Goal: Task Accomplishment & Management: Use online tool/utility

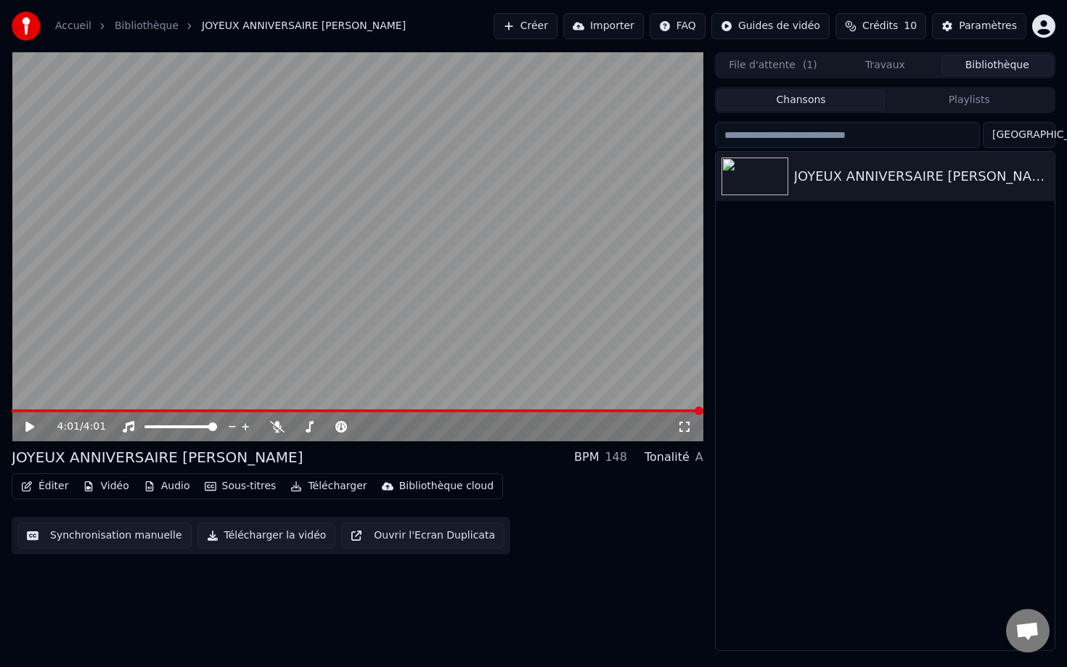
drag, startPoint x: 26, startPoint y: 413, endPoint x: 8, endPoint y: 414, distance: 18.2
click at [7, 413] on div "4:01 / 4:01 JOYEUX ANNIVERSAIRE [PERSON_NAME] BPM 148 Tonalité A Éditer Vidéo A…" at bounding box center [533, 351] width 1067 height 599
click at [689, 406] on span at bounding box center [693, 410] width 9 height 9
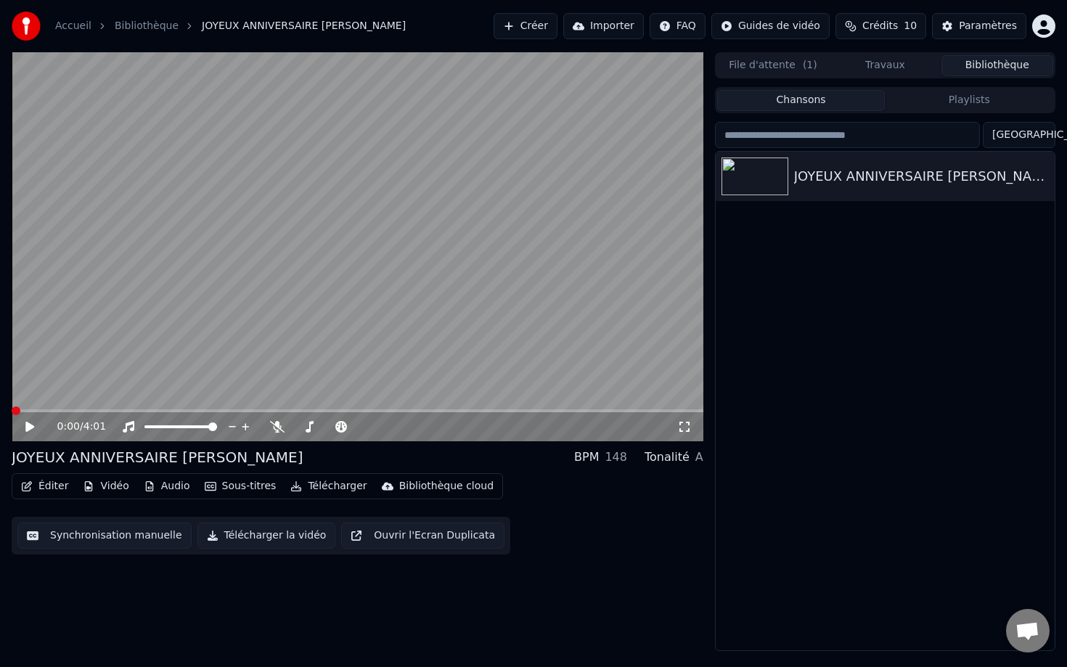
click at [12, 406] on span at bounding box center [16, 410] width 9 height 9
click at [687, 429] on icon at bounding box center [684, 427] width 15 height 12
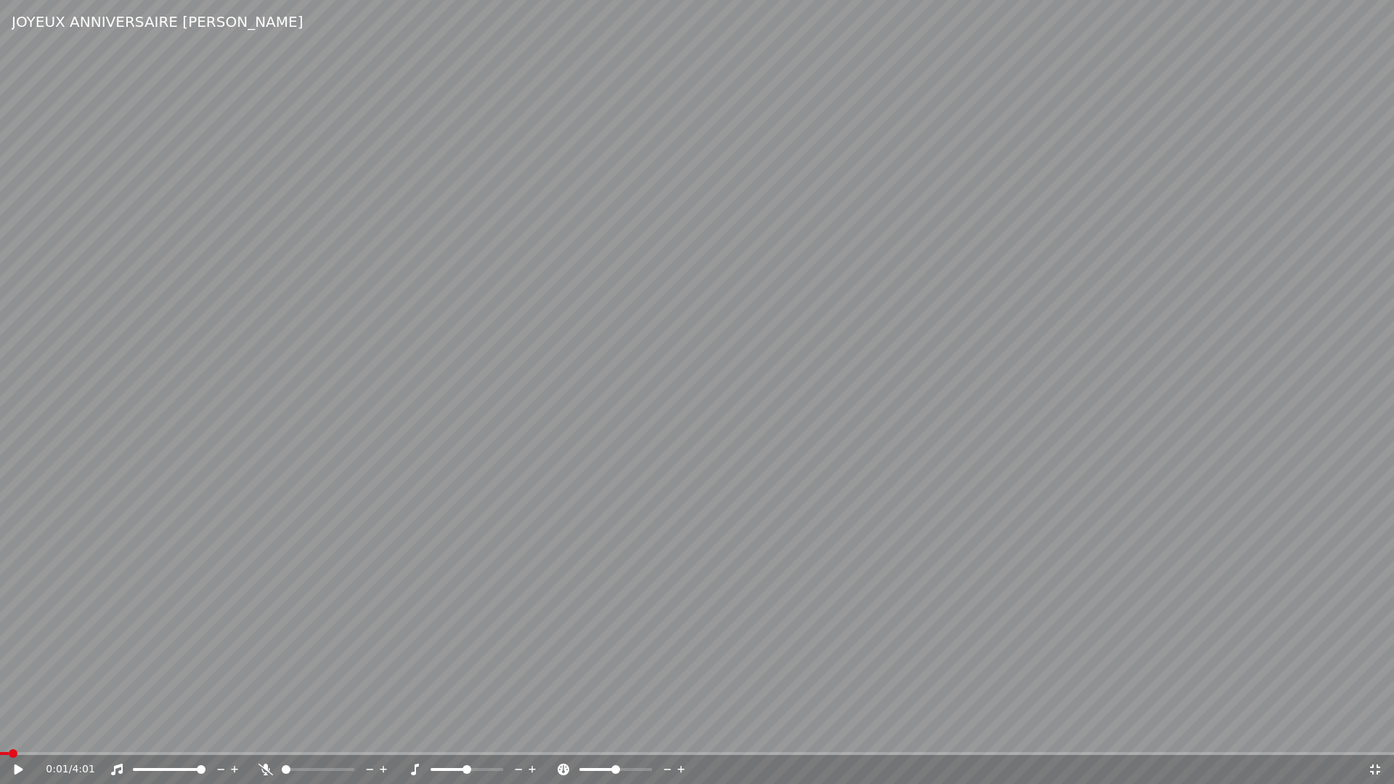
click at [1066, 523] on video at bounding box center [697, 392] width 1394 height 784
click at [1066, 666] on icon at bounding box center [1375, 769] width 10 height 10
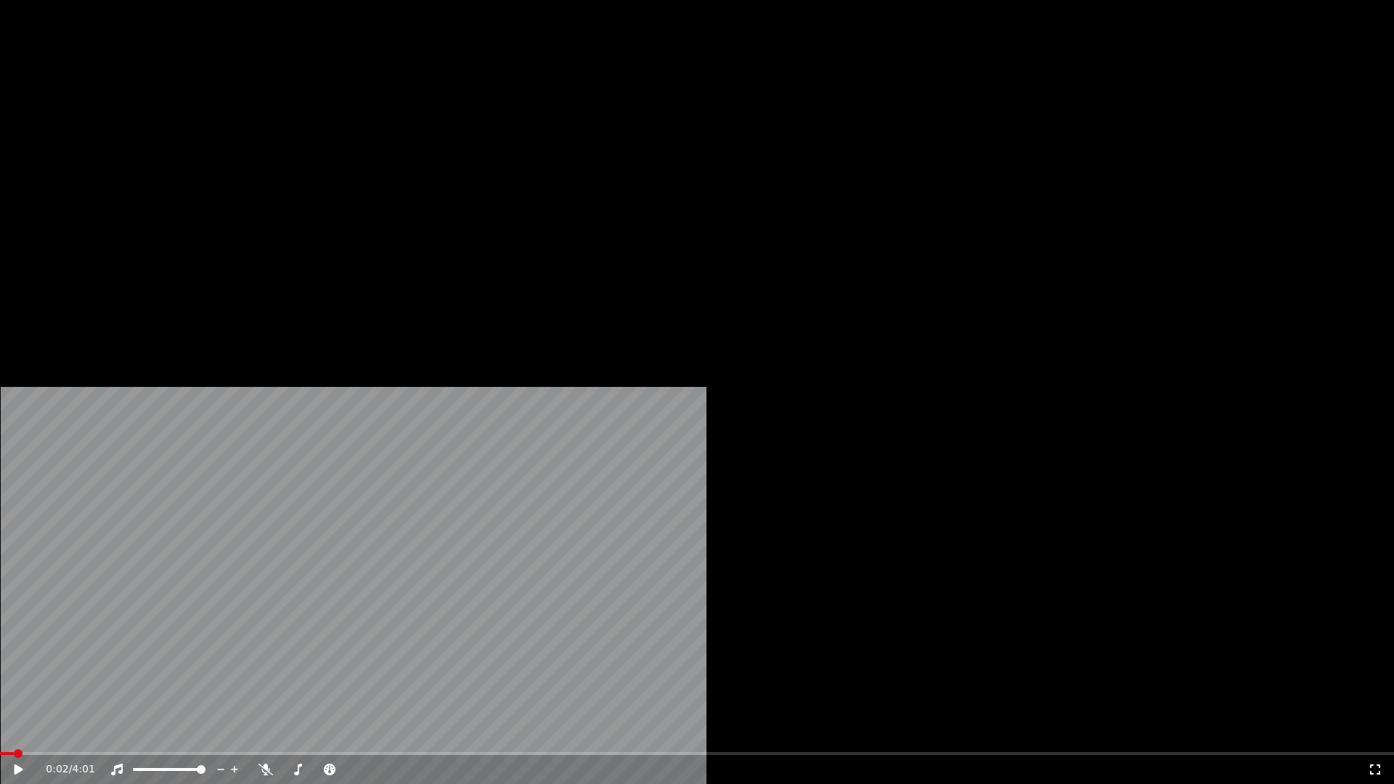
click at [209, 107] on button "Éditer" at bounding box center [197, 97] width 59 height 20
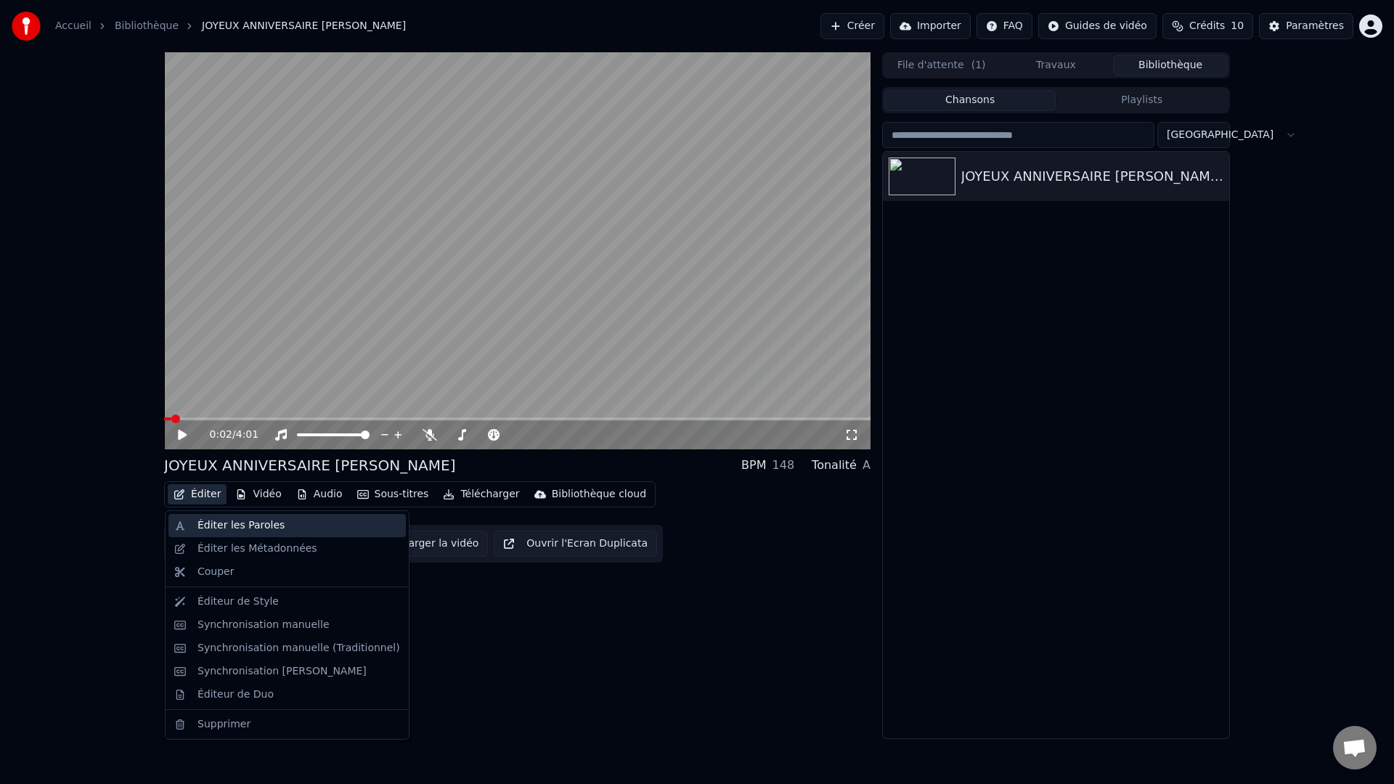
click at [253, 530] on div "Éditer les Paroles" at bounding box center [240, 525] width 87 height 15
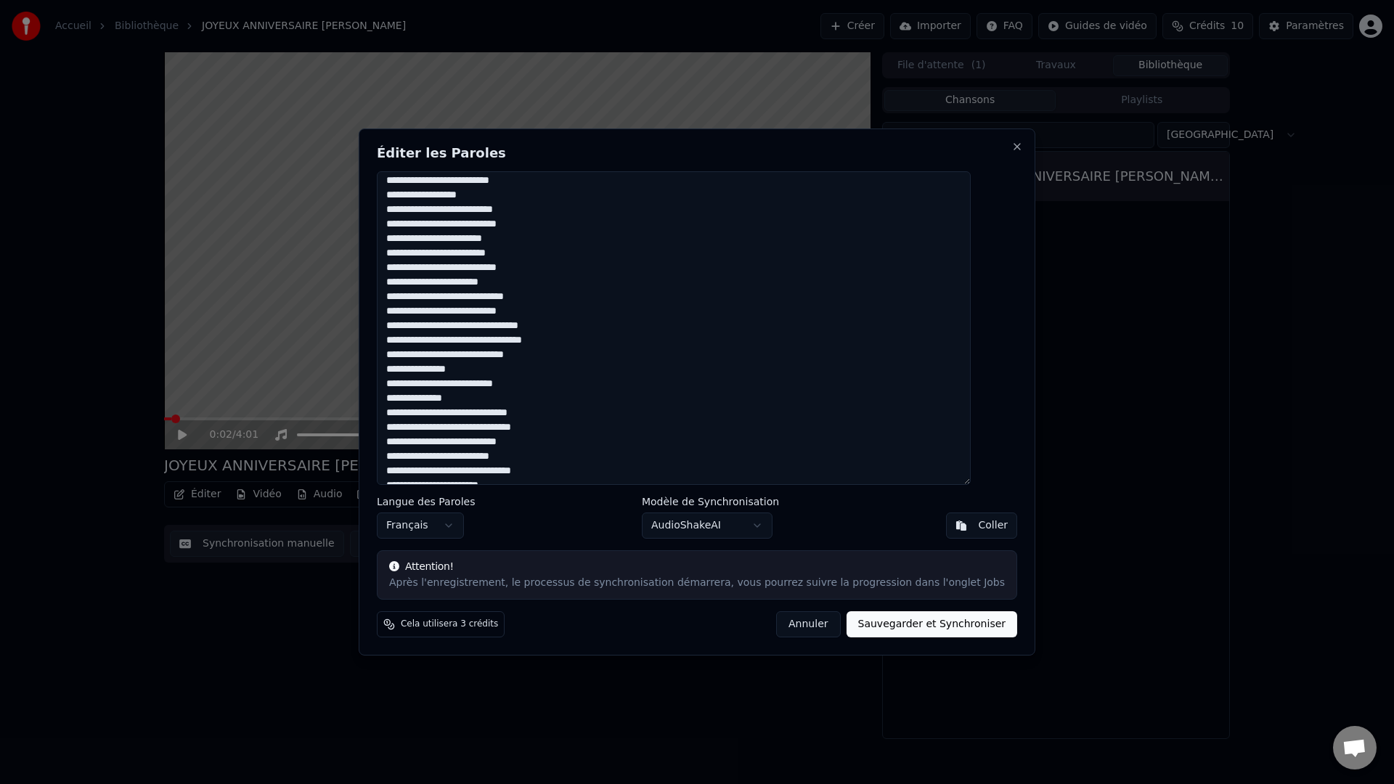
scroll to position [279, 0]
click at [801, 625] on button "Annuler" at bounding box center [808, 624] width 64 height 26
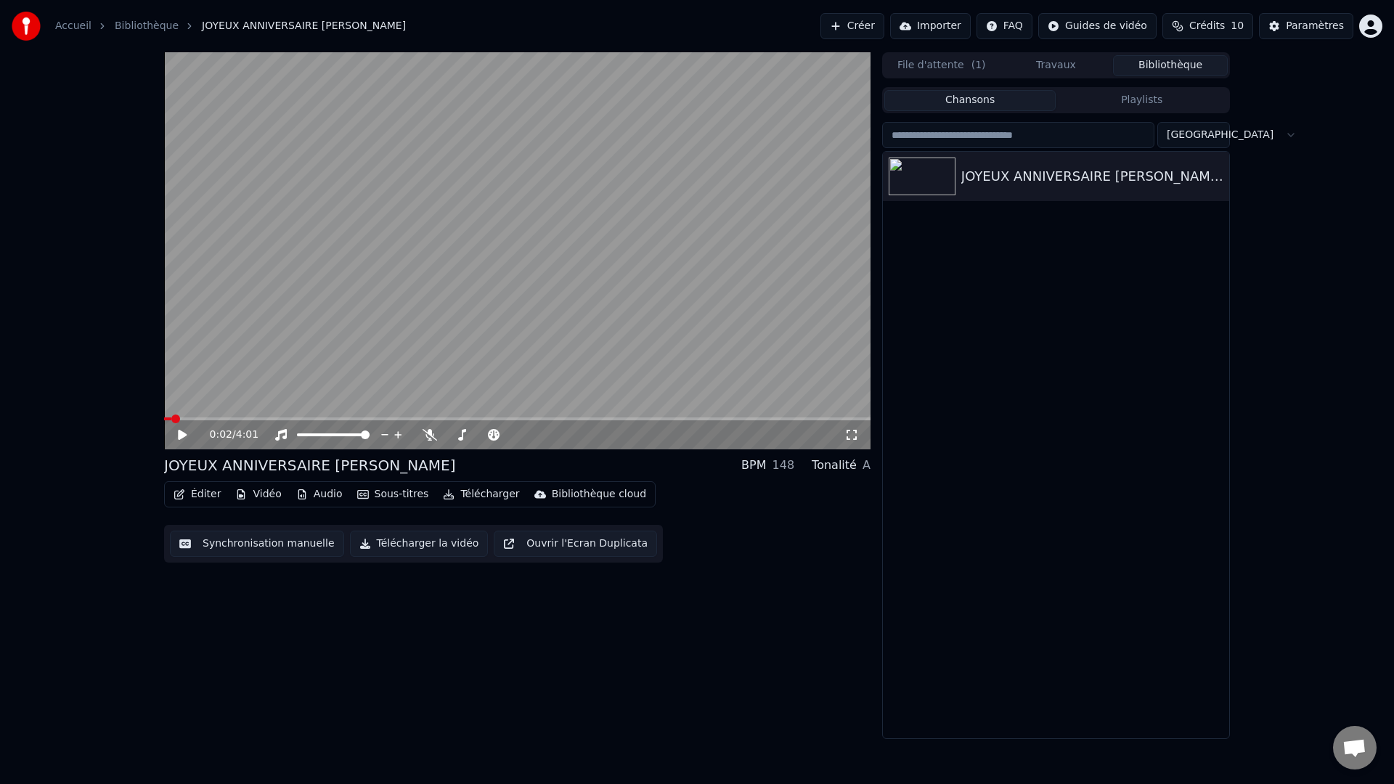
click at [258, 547] on button "Synchronisation manuelle" at bounding box center [257, 544] width 174 height 26
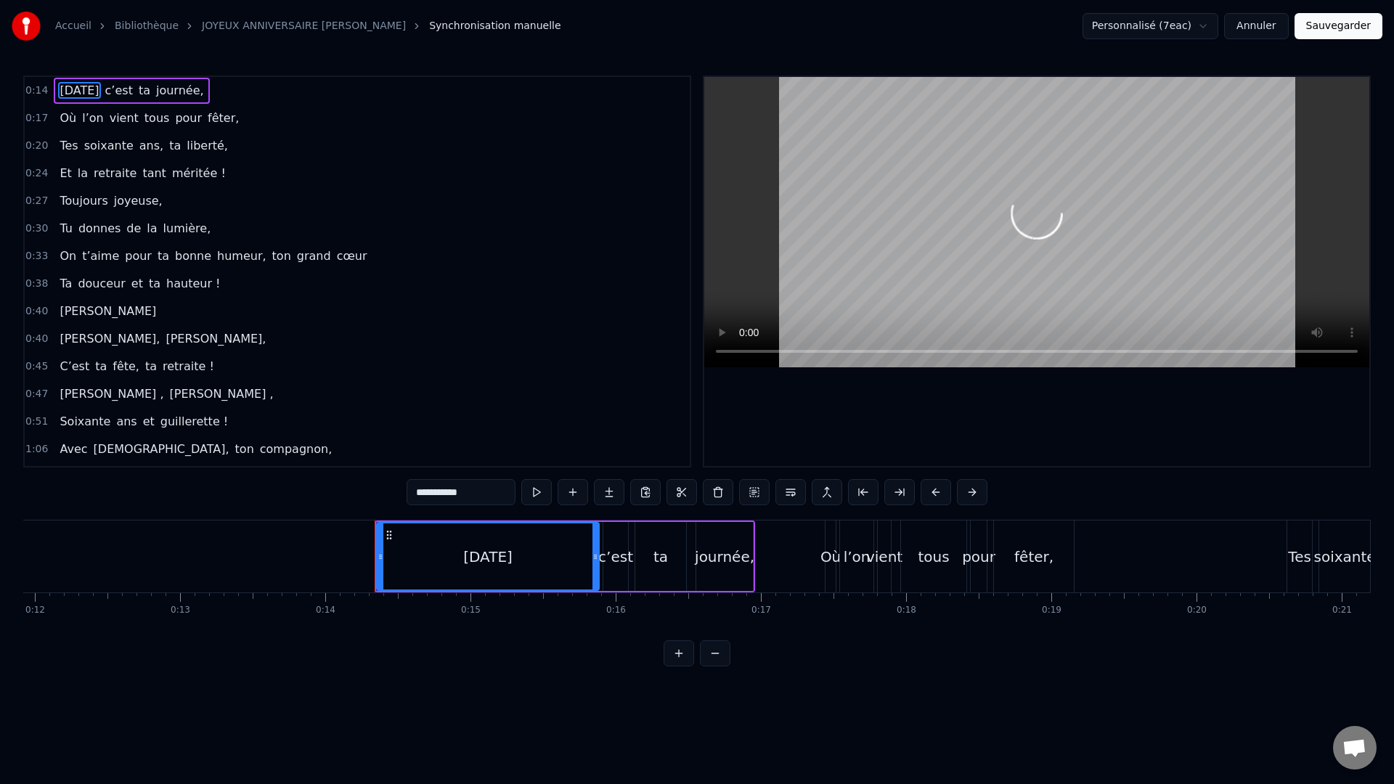
scroll to position [0, 1727]
click at [1066, 509] on div "0:14 [DATE] c’est ta journée, 0:17 Où l’on vient tous pour fêter, 0:20 Tes soix…" at bounding box center [696, 370] width 1347 height 591
click at [1066, 25] on button "Annuler" at bounding box center [1256, 26] width 64 height 26
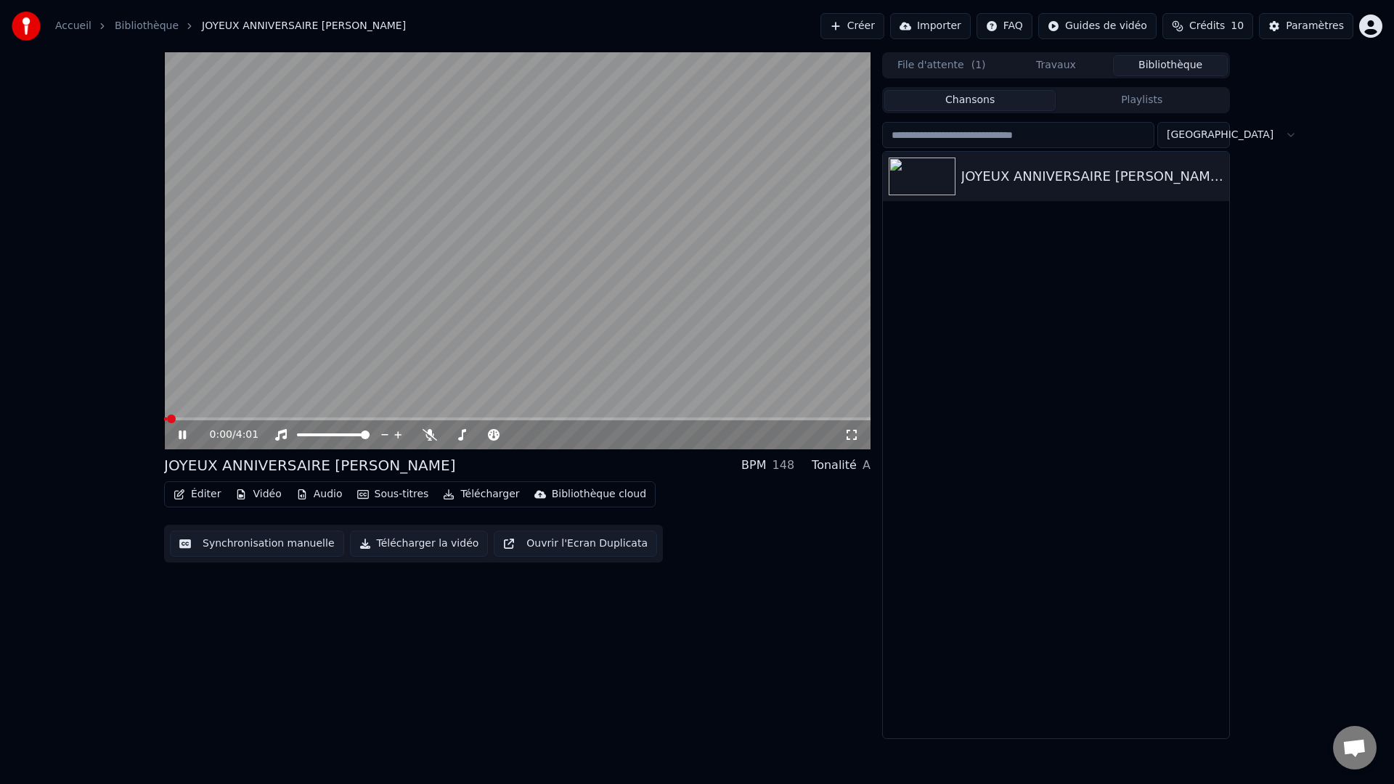
click at [846, 436] on icon at bounding box center [851, 435] width 15 height 12
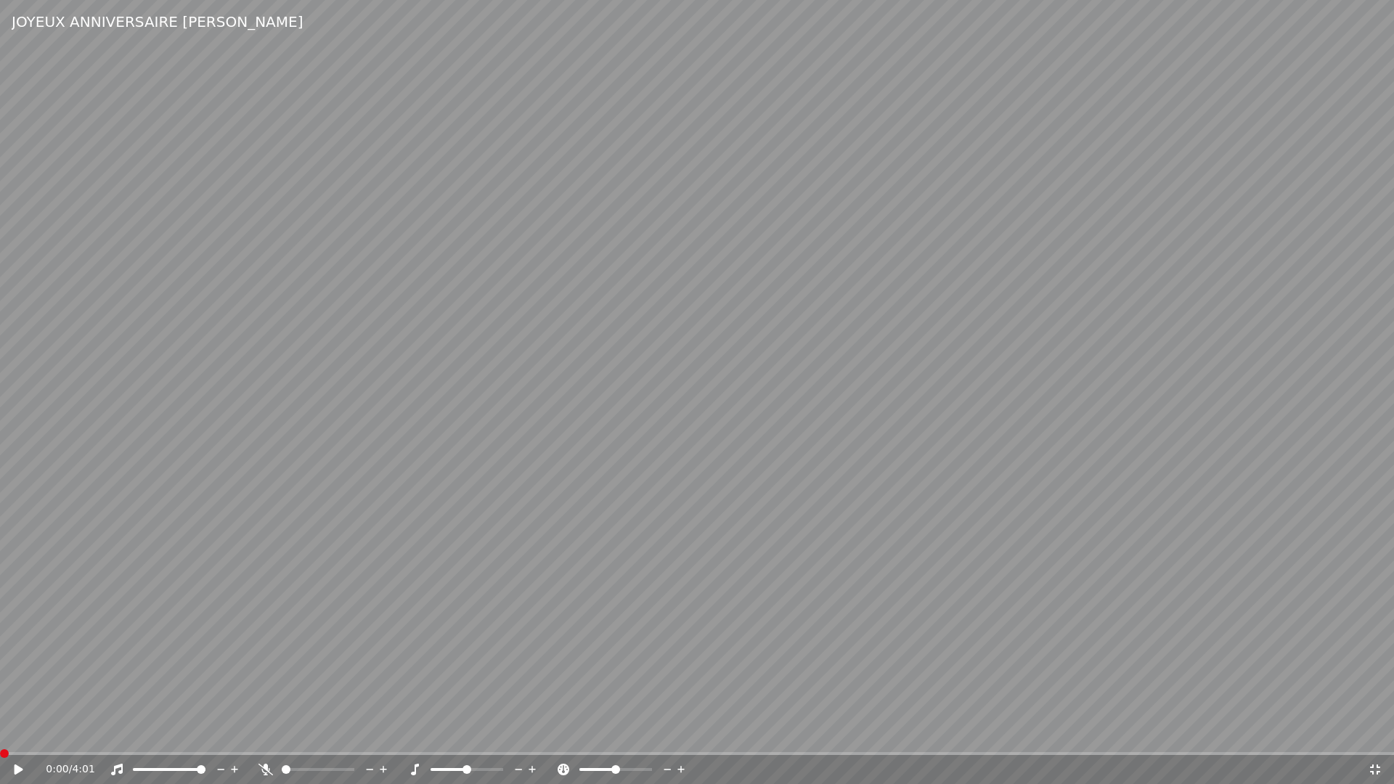
click at [0, 666] on span at bounding box center [0, 753] width 0 height 3
